Goal: Obtain resource: Download file/media

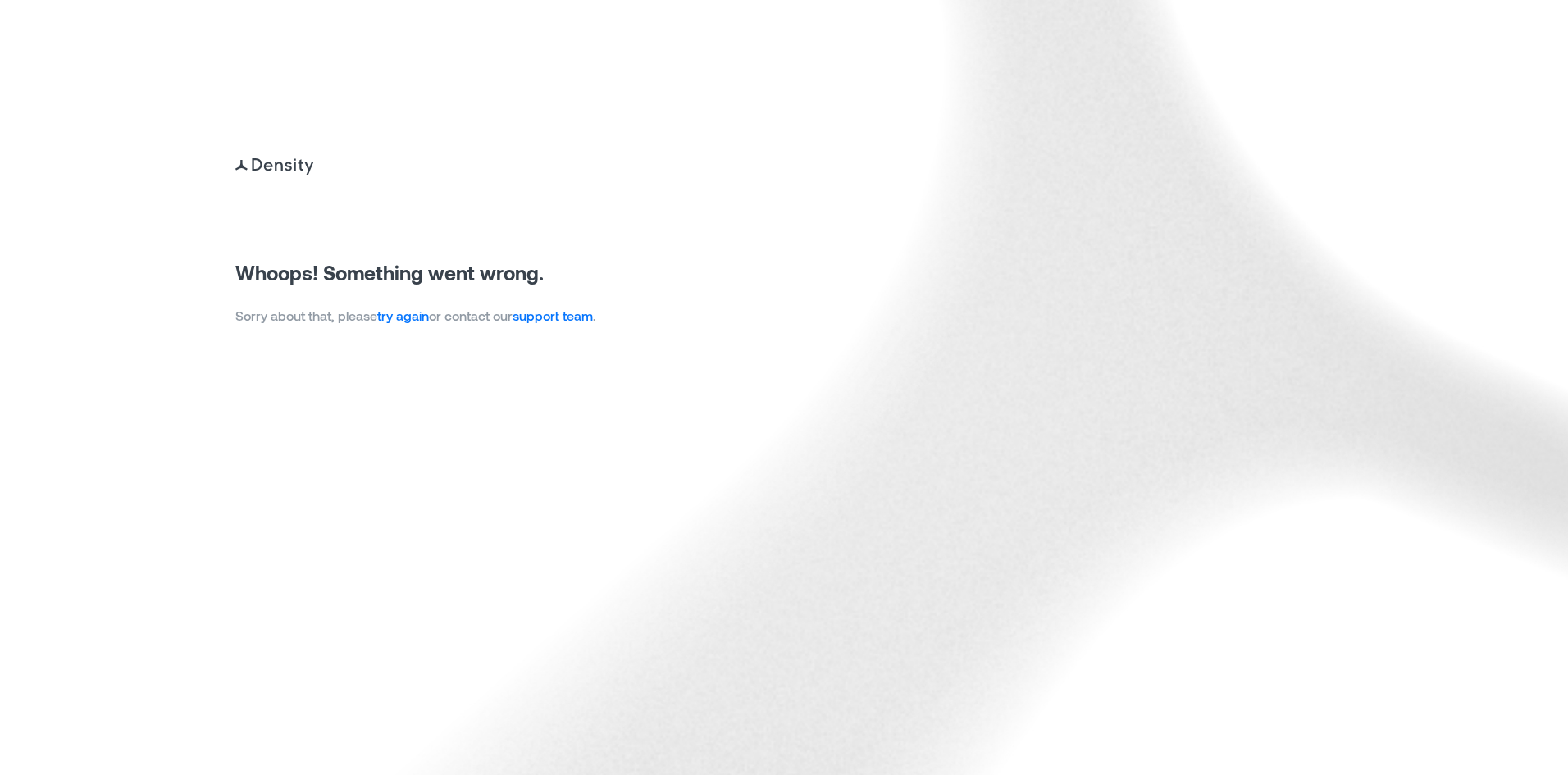
click at [409, 317] on link "try again" at bounding box center [403, 314] width 51 height 15
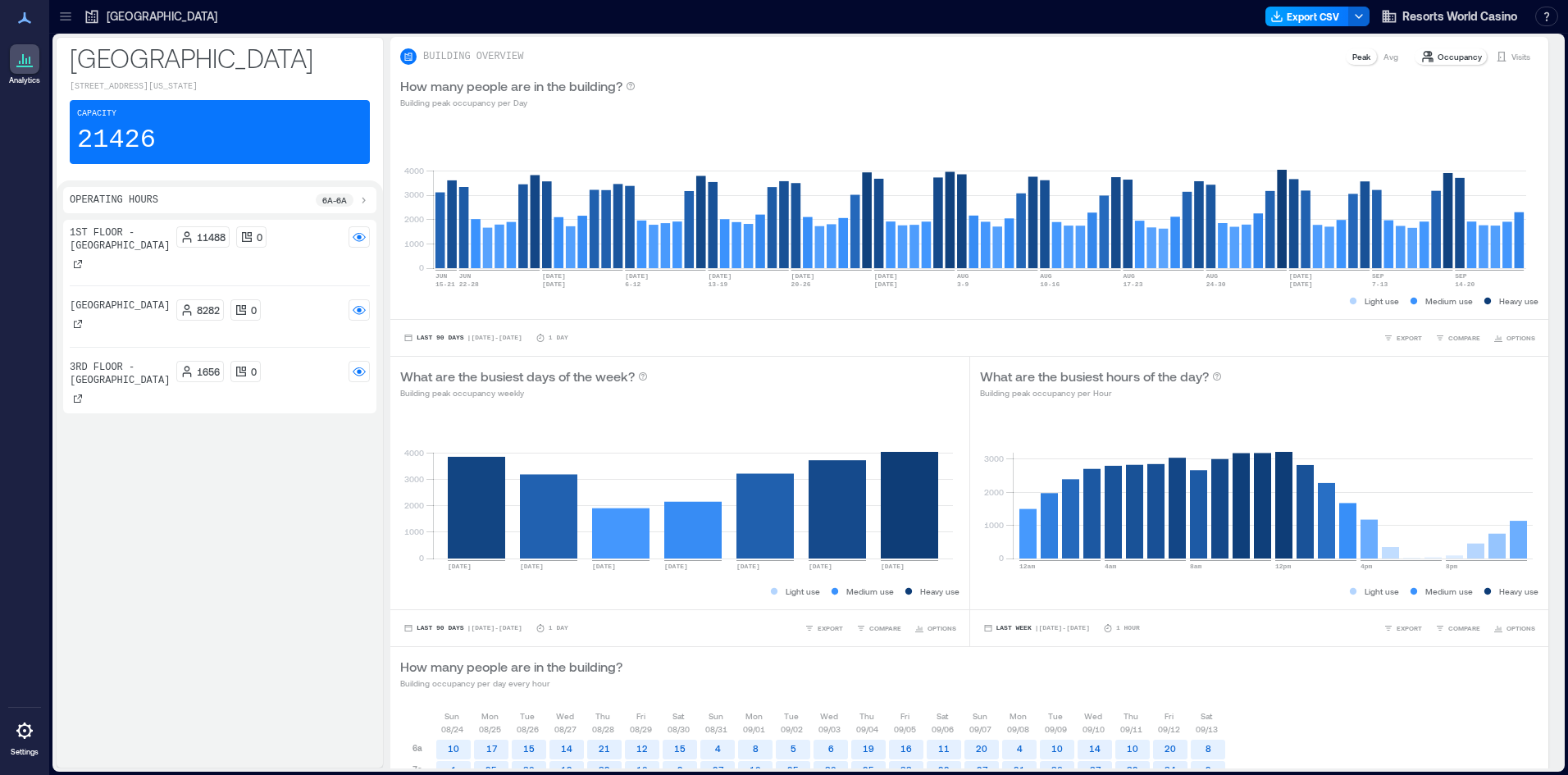
click at [1275, 14] on icon "button" at bounding box center [1277, 16] width 14 height 14
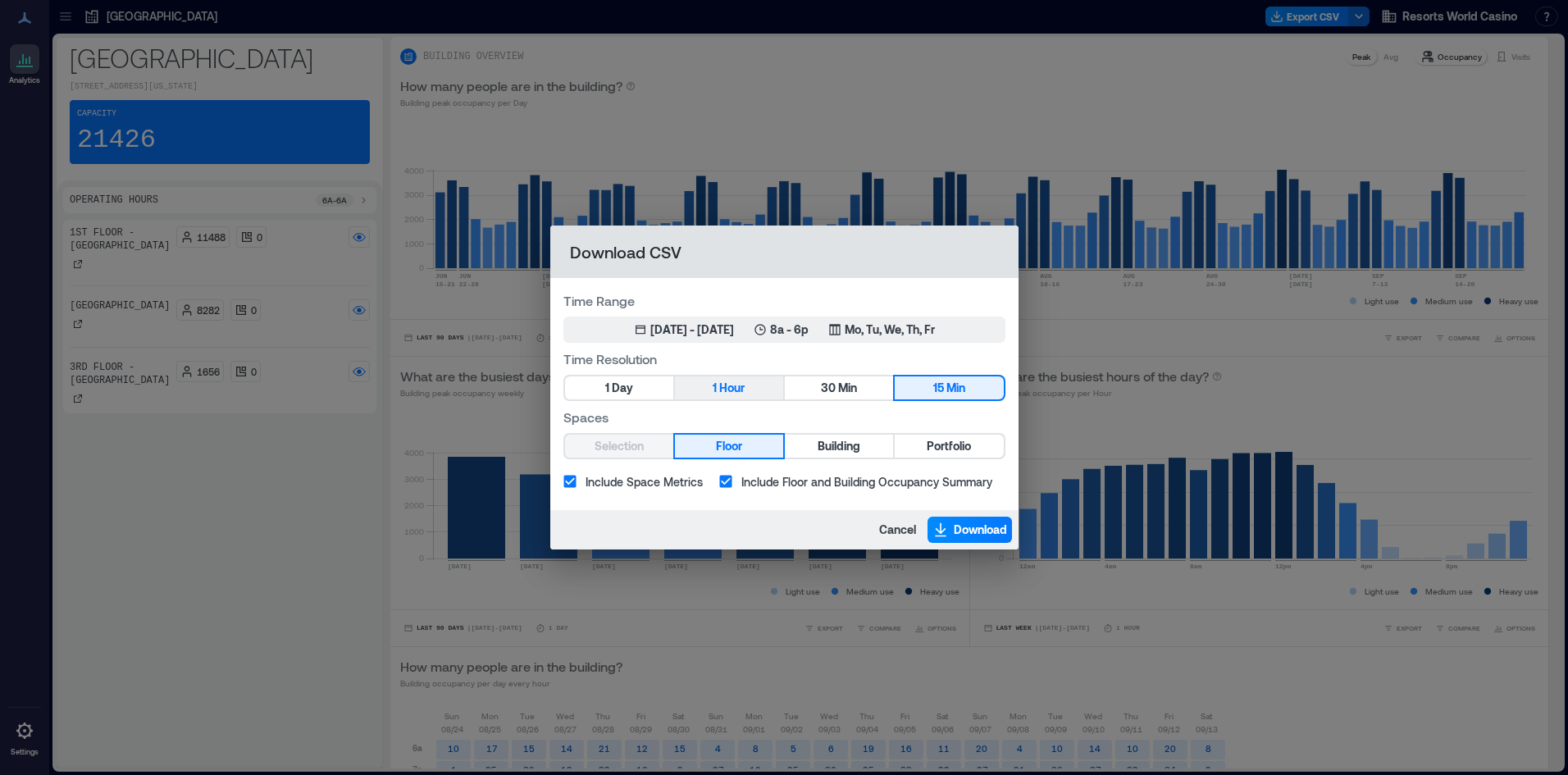
click at [756, 391] on button "1 Hour" at bounding box center [729, 387] width 108 height 23
click at [946, 446] on span "Portfolio" at bounding box center [948, 446] width 44 height 21
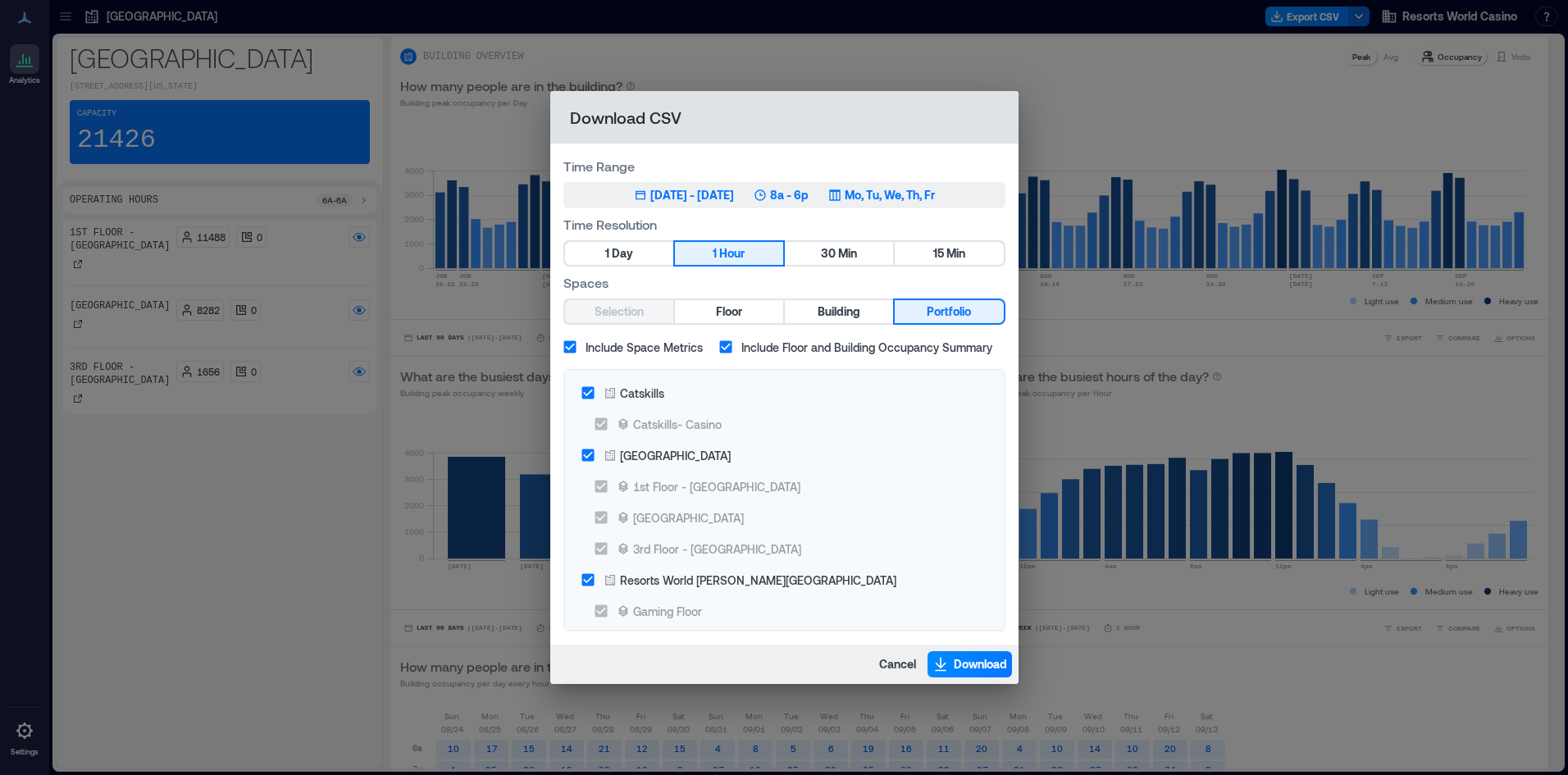
click at [947, 183] on button "Jun 20, 2025 - [DATE] 8a - 6p Mo, Tu, We, Th, Fr" at bounding box center [784, 194] width 442 height 26
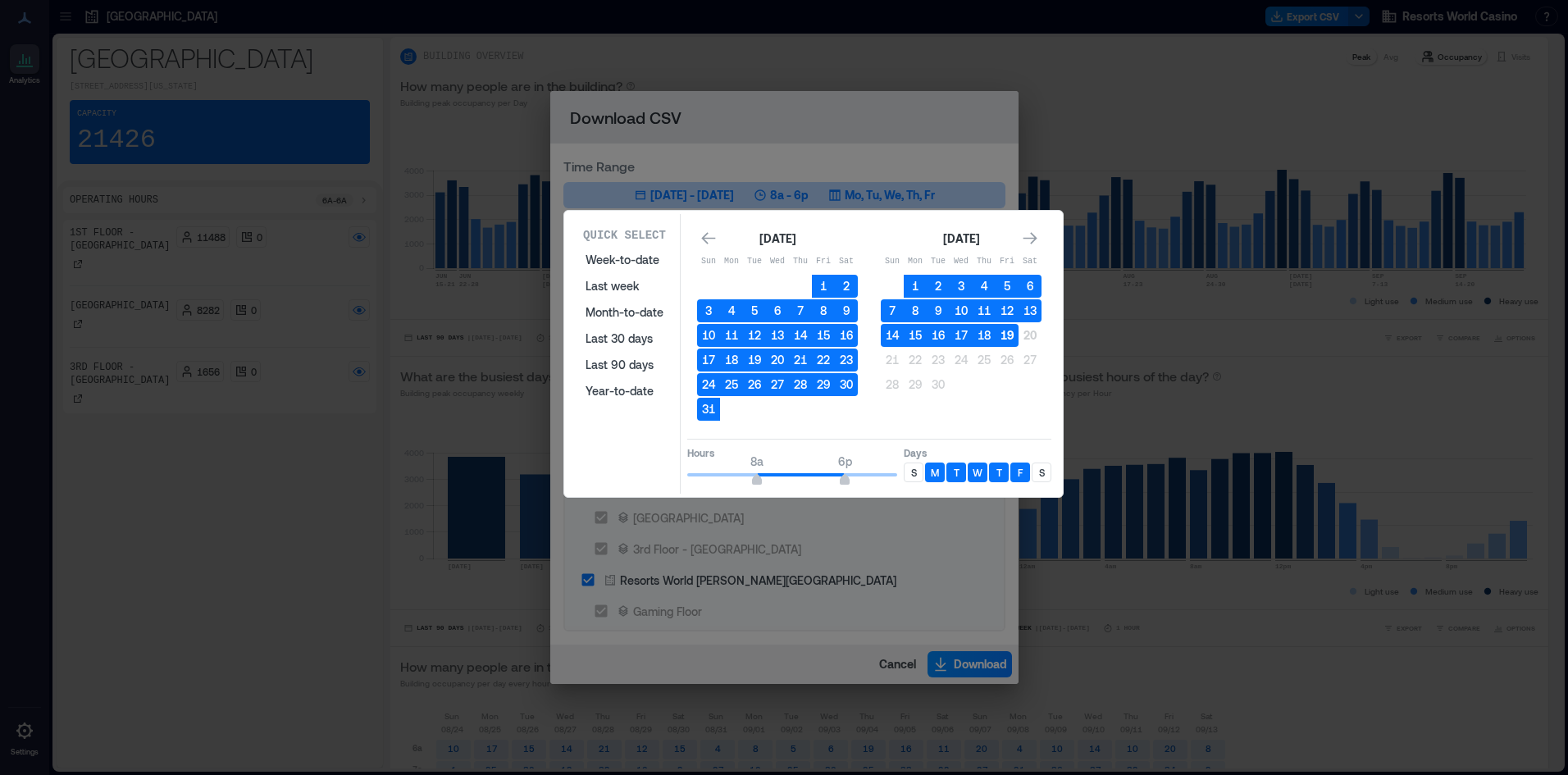
click at [1004, 330] on button "19" at bounding box center [1007, 335] width 23 height 23
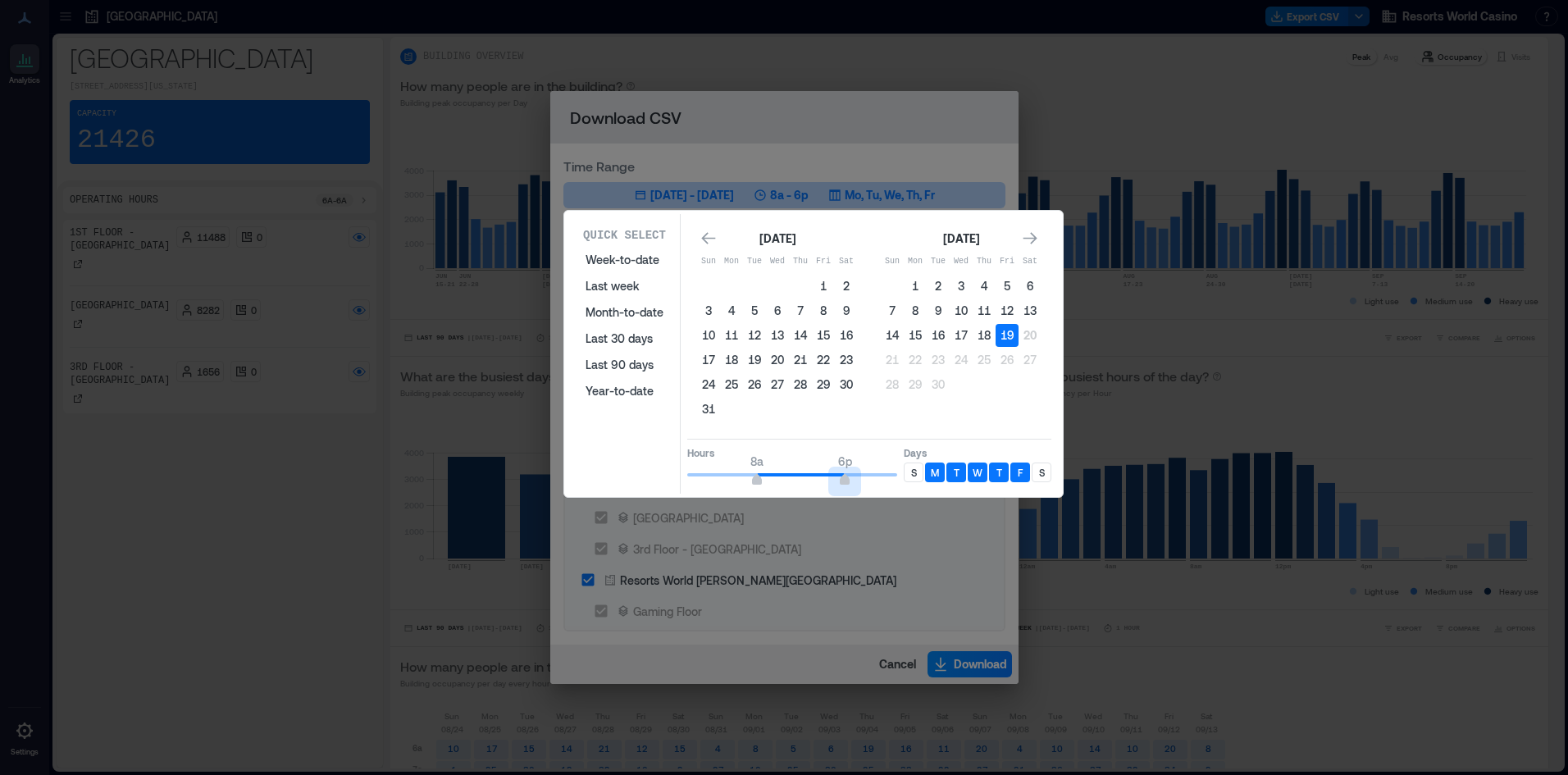
type input "**"
drag, startPoint x: 846, startPoint y: 477, endPoint x: 985, endPoint y: 479, distance: 139.0
click at [985, 479] on div "Hours 8a 6p Days S M T W T F S" at bounding box center [869, 463] width 364 height 49
type input "*"
drag, startPoint x: 762, startPoint y: 479, endPoint x: 775, endPoint y: 453, distance: 29.1
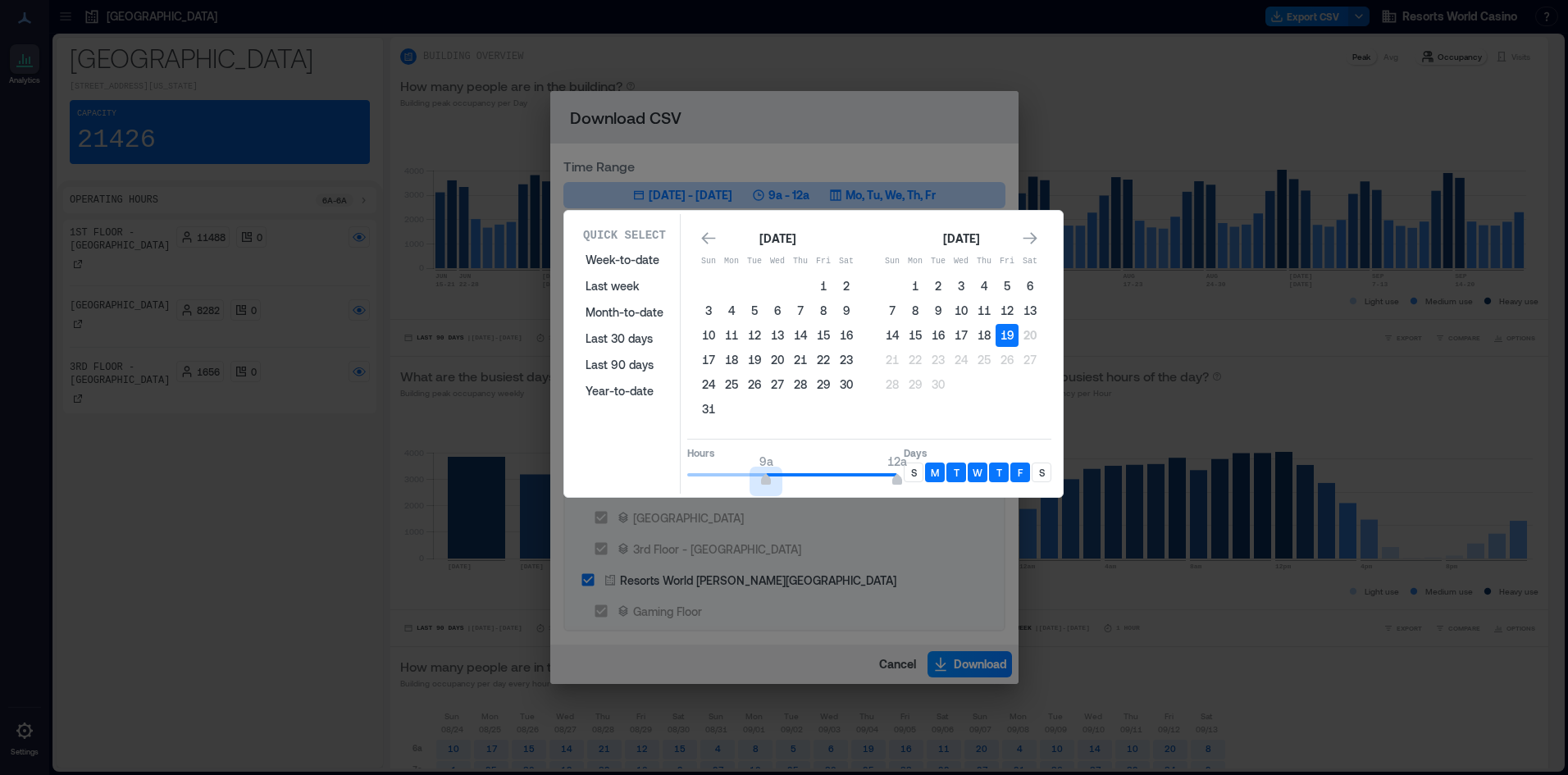
click at [585, 467] on div "Quick Select Week-to-date Last week Month-to-date Last 30 days Last 90 days Yea…" at bounding box center [813, 354] width 489 height 280
click at [912, 471] on p "S" at bounding box center [914, 472] width 5 height 14
click at [1051, 467] on div "S" at bounding box center [1042, 473] width 20 height 20
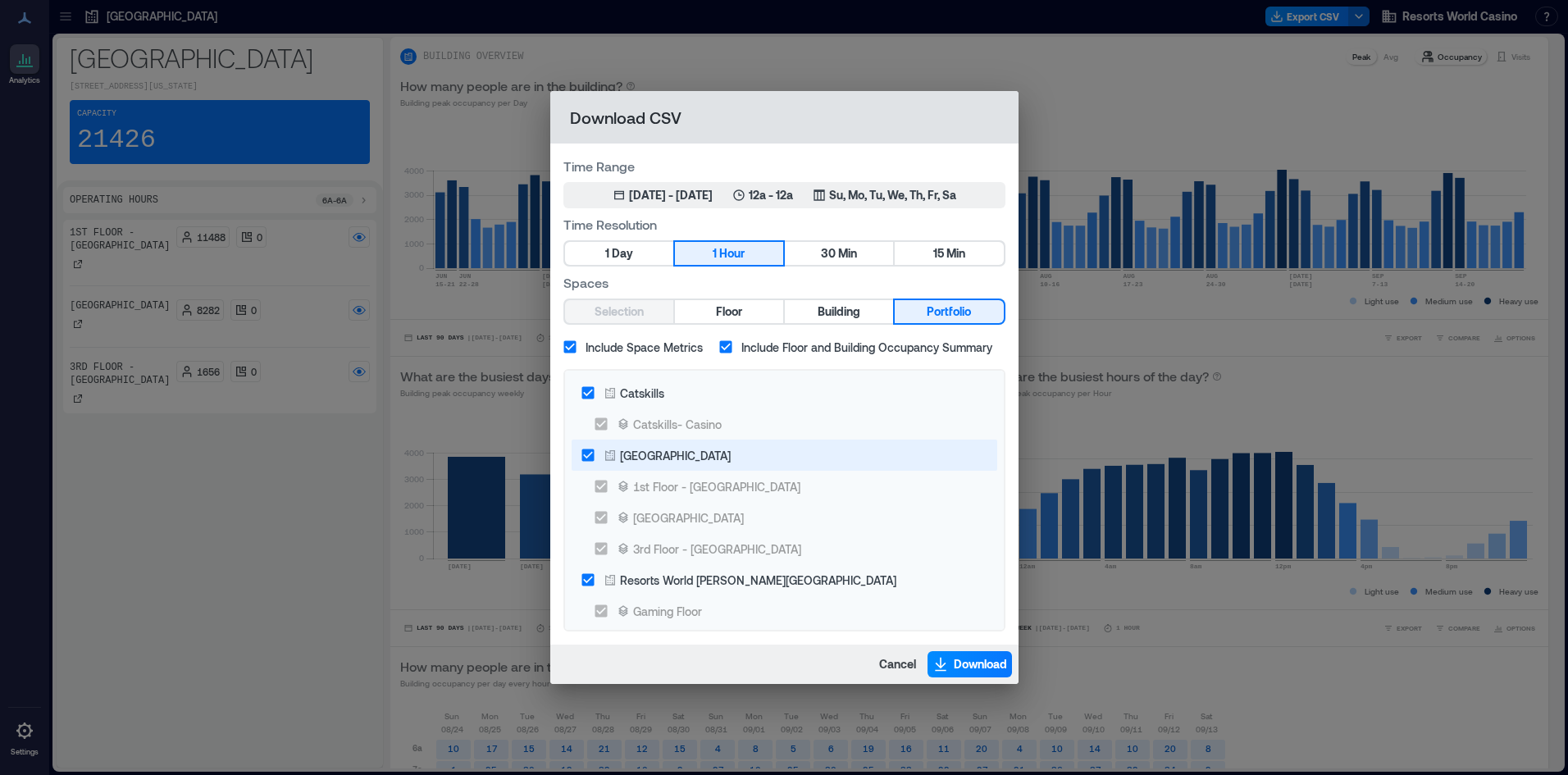
drag, startPoint x: 1158, startPoint y: 491, endPoint x: 876, endPoint y: 442, distance: 286.2
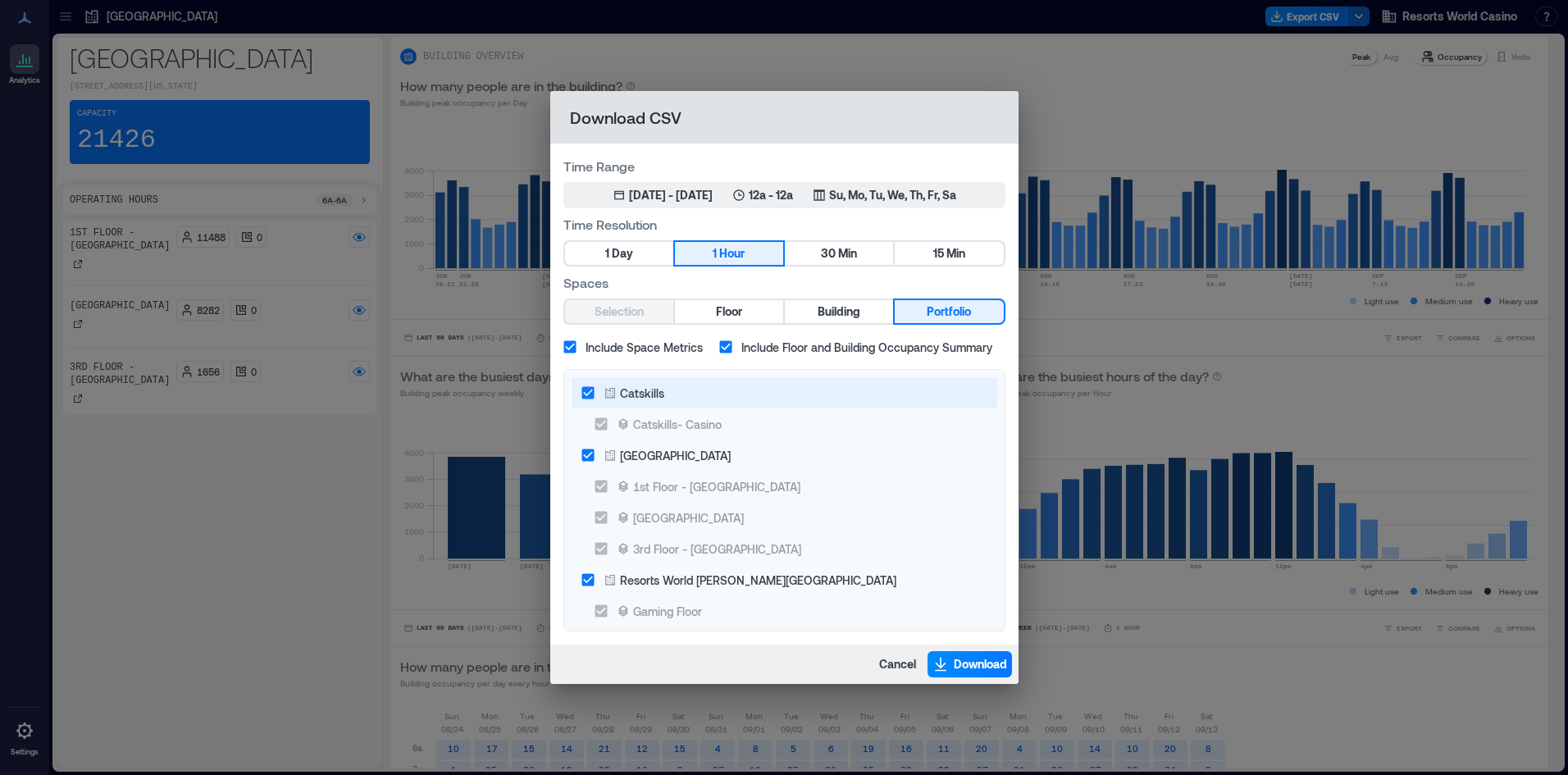
click at [657, 393] on div "Catskills" at bounding box center [641, 392] width 44 height 17
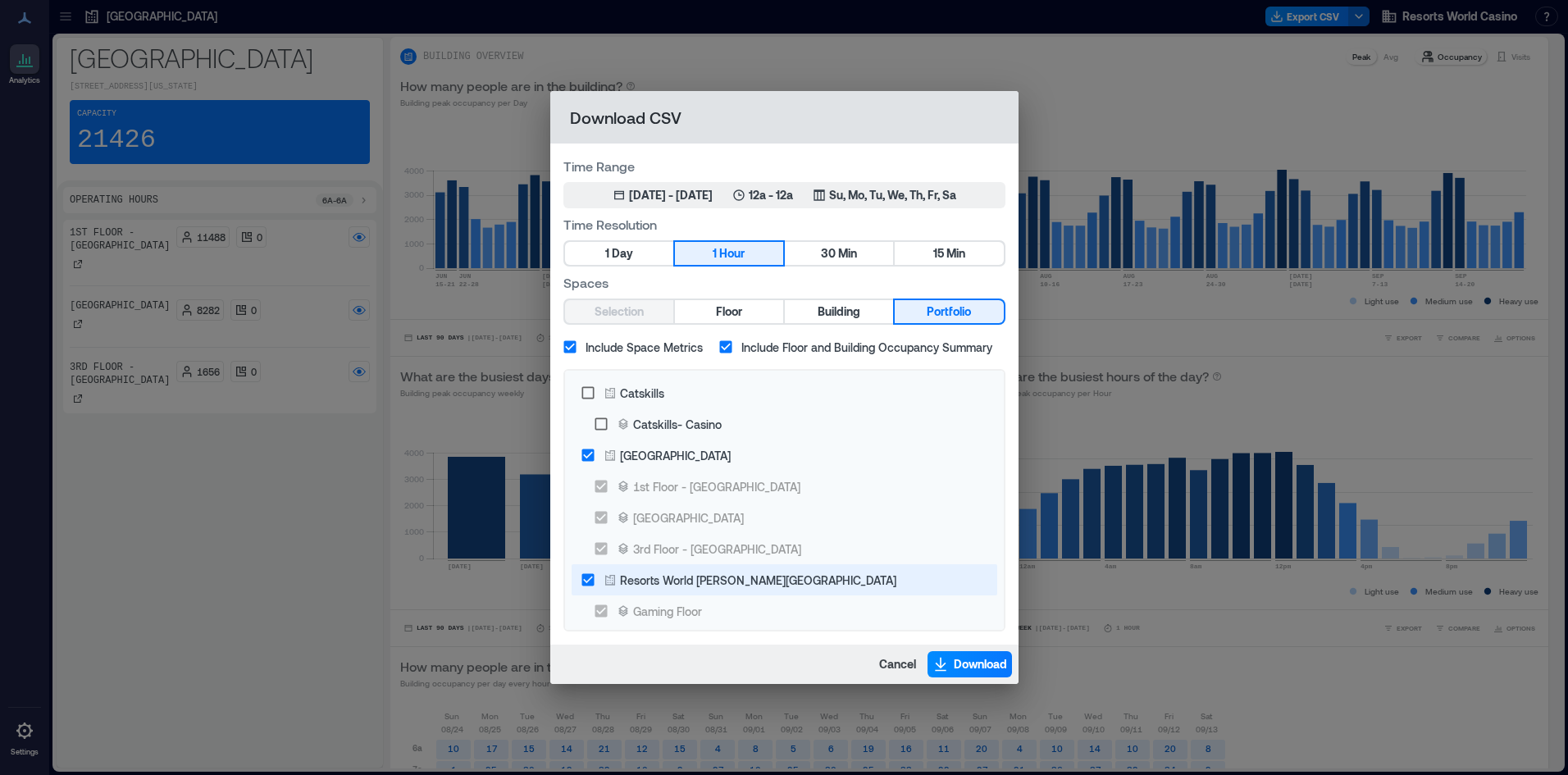
click at [736, 576] on div "Resorts World [PERSON_NAME][GEOGRAPHIC_DATA]" at bounding box center [757, 580] width 276 height 17
click at [971, 664] on span "Download" at bounding box center [980, 664] width 53 height 16
